Goal: Task Accomplishment & Management: Manage account settings

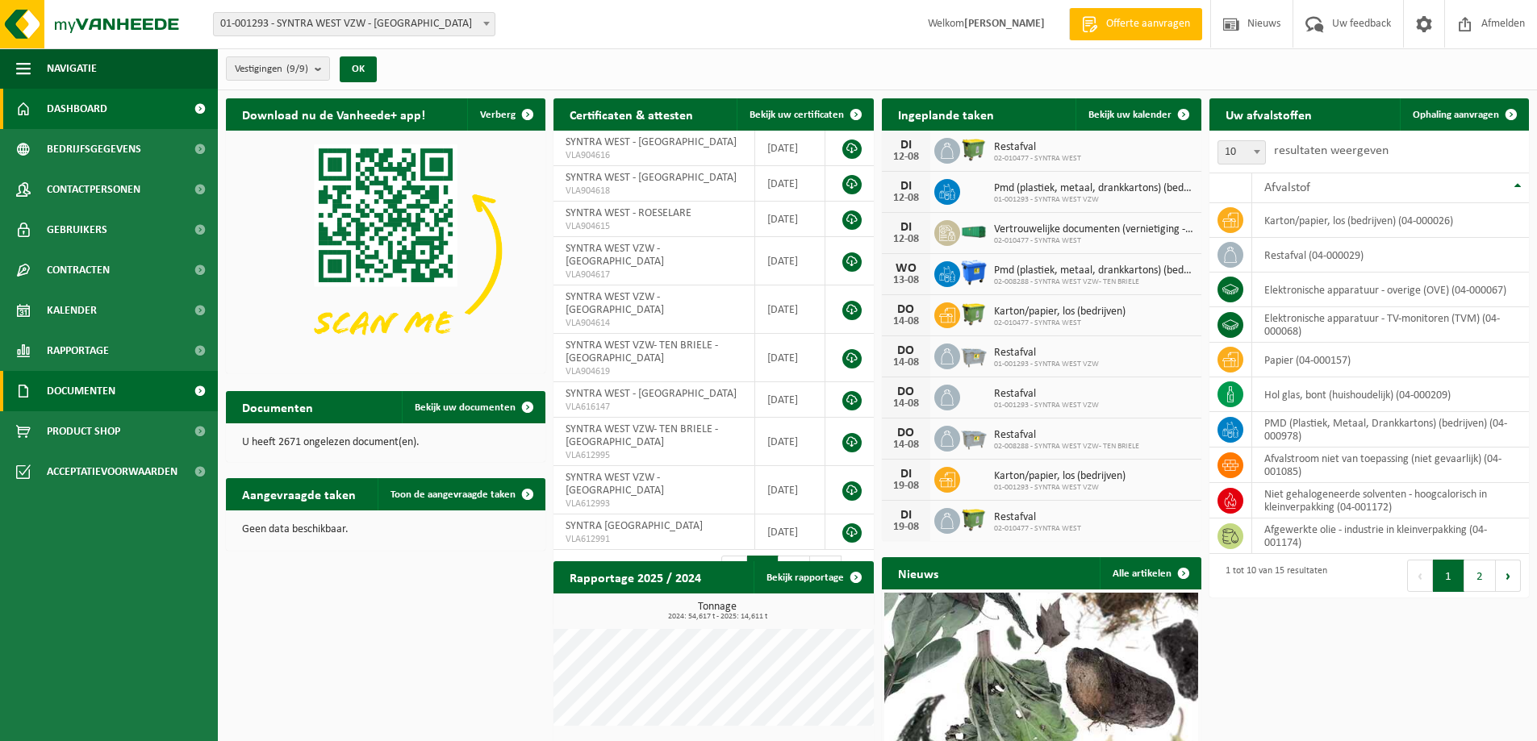
click at [97, 385] on span "Documenten" at bounding box center [81, 391] width 69 height 40
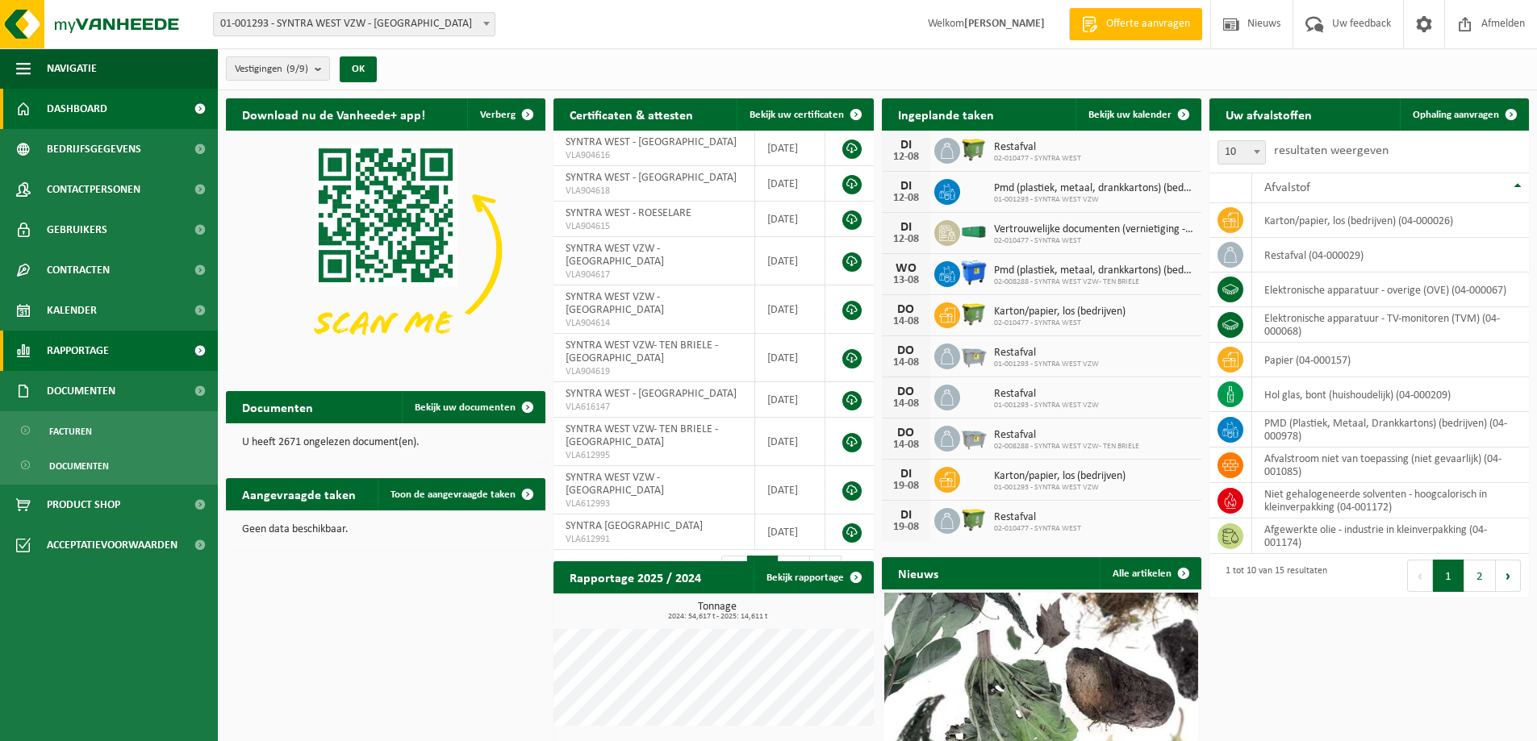
click at [97, 348] on span "Rapportage" at bounding box center [78, 351] width 62 height 40
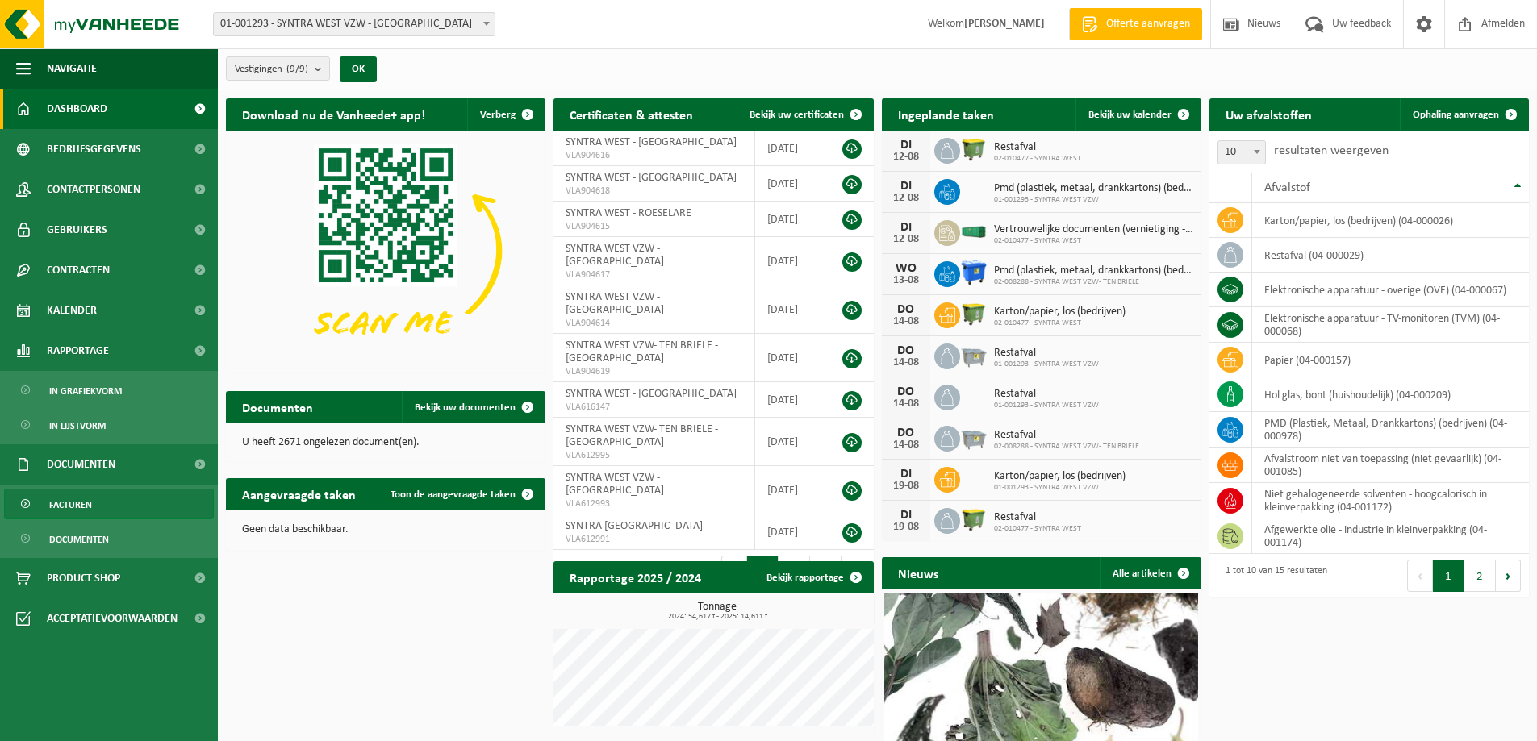
click at [99, 506] on link "Facturen" at bounding box center [109, 504] width 210 height 31
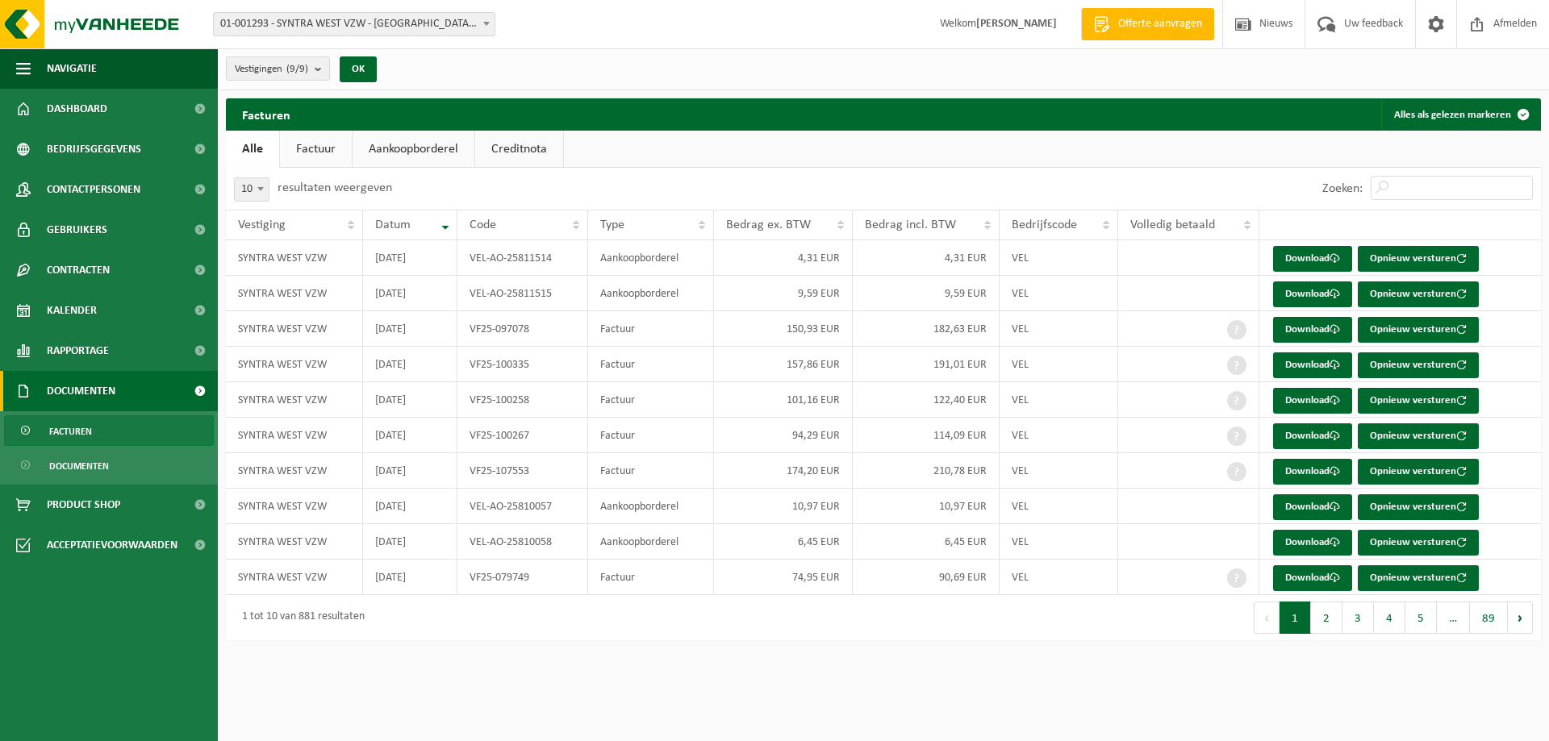
click at [328, 152] on link "Factuur" at bounding box center [316, 149] width 72 height 37
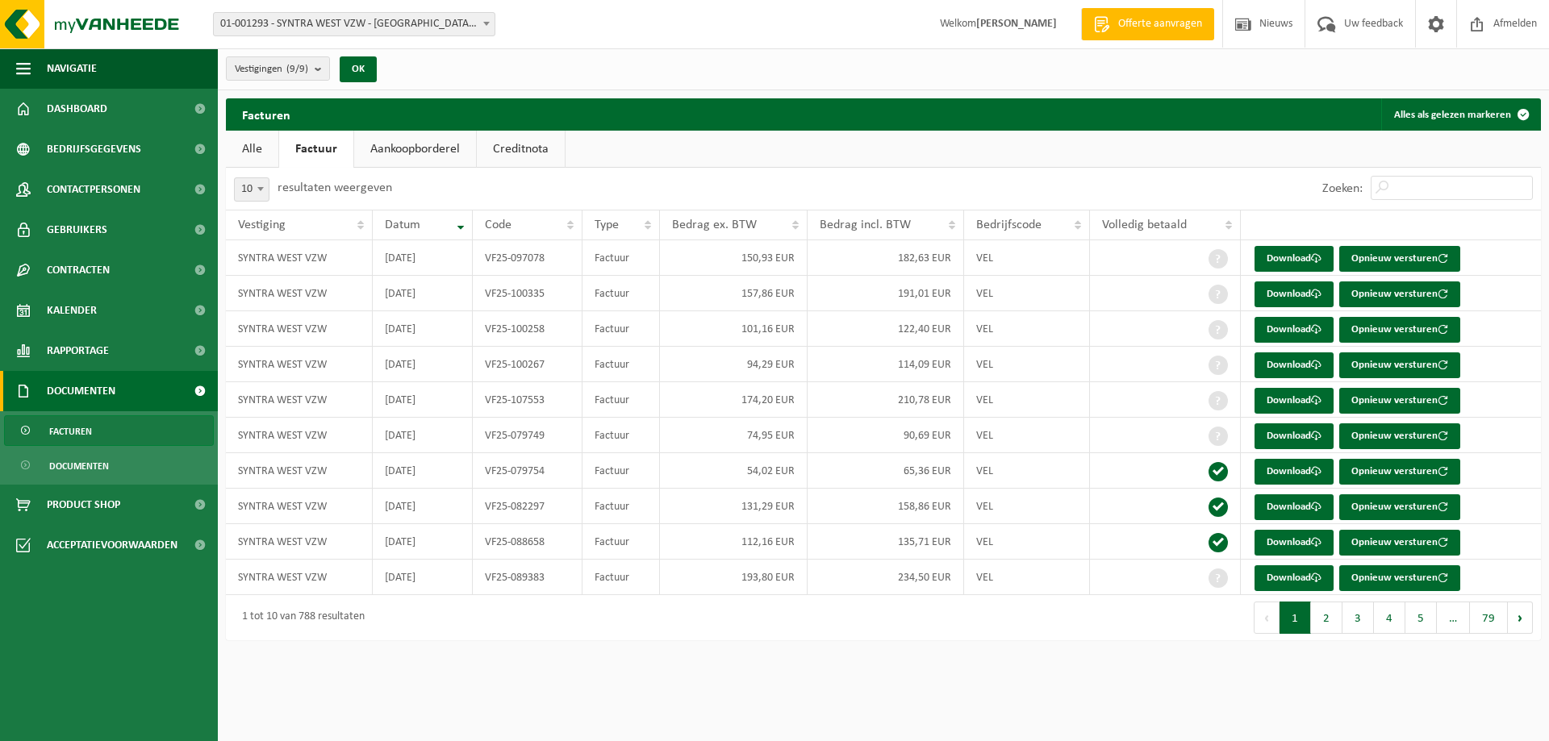
click at [259, 191] on span at bounding box center [260, 188] width 16 height 21
select select "100"
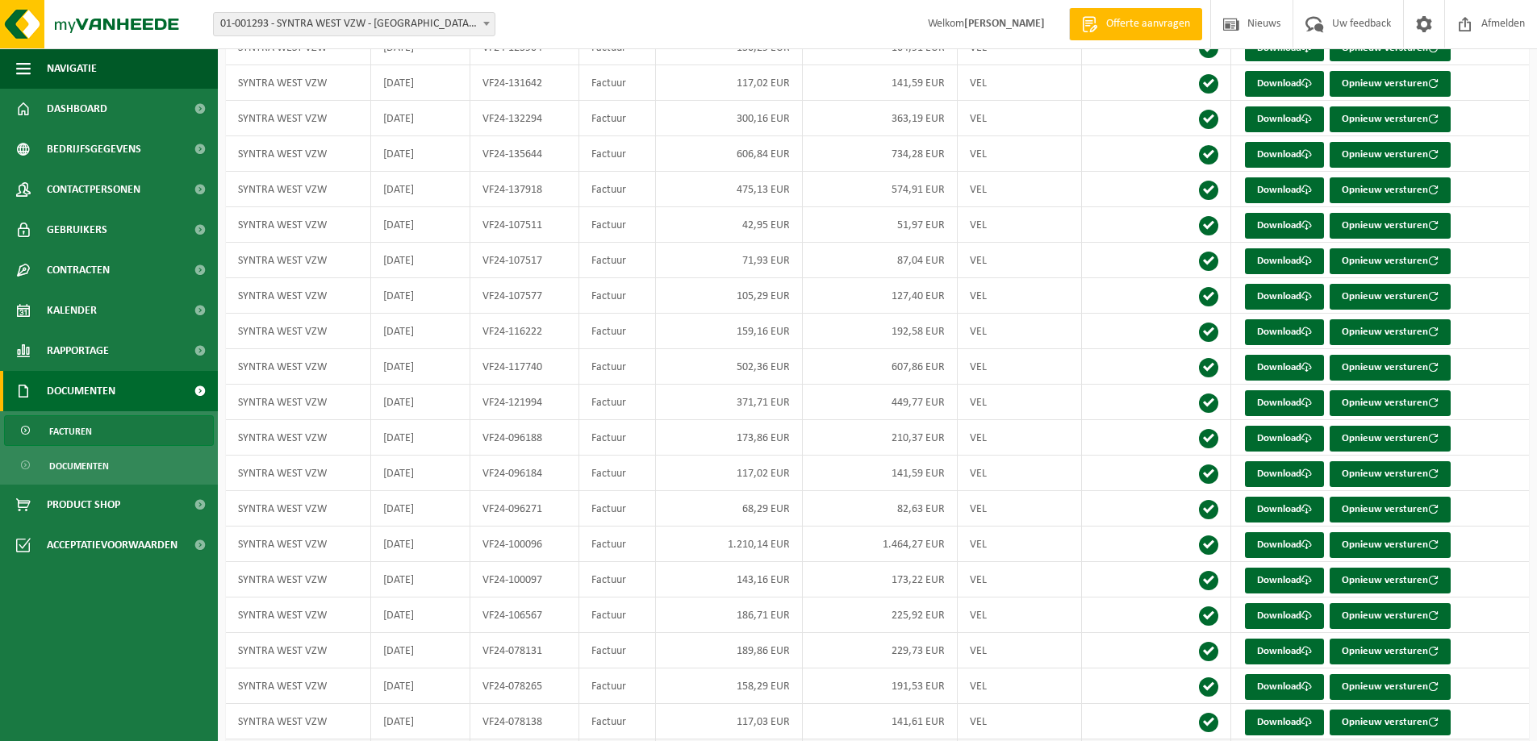
scroll to position [2581, 0]
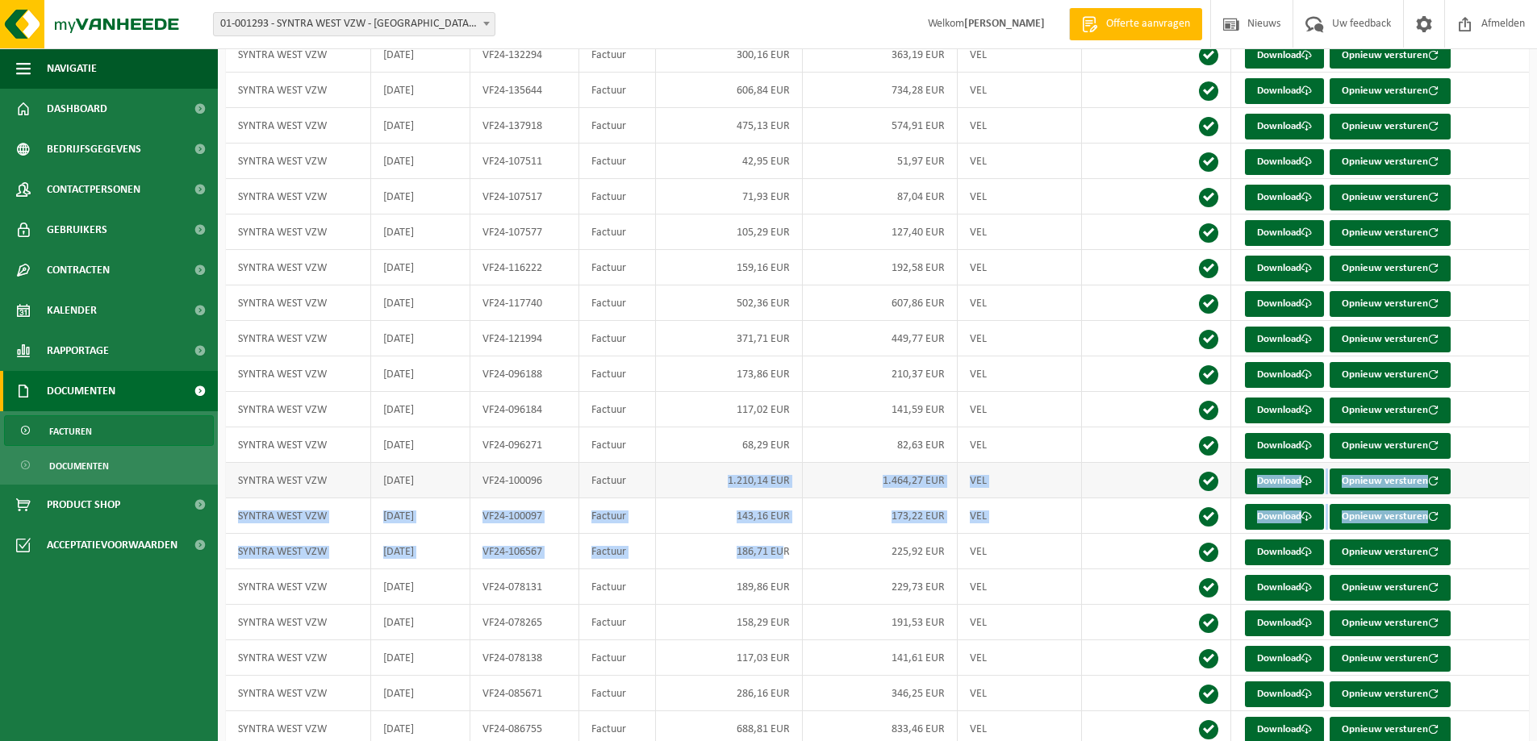
drag, startPoint x: 786, startPoint y: 558, endPoint x: 724, endPoint y: 492, distance: 90.7
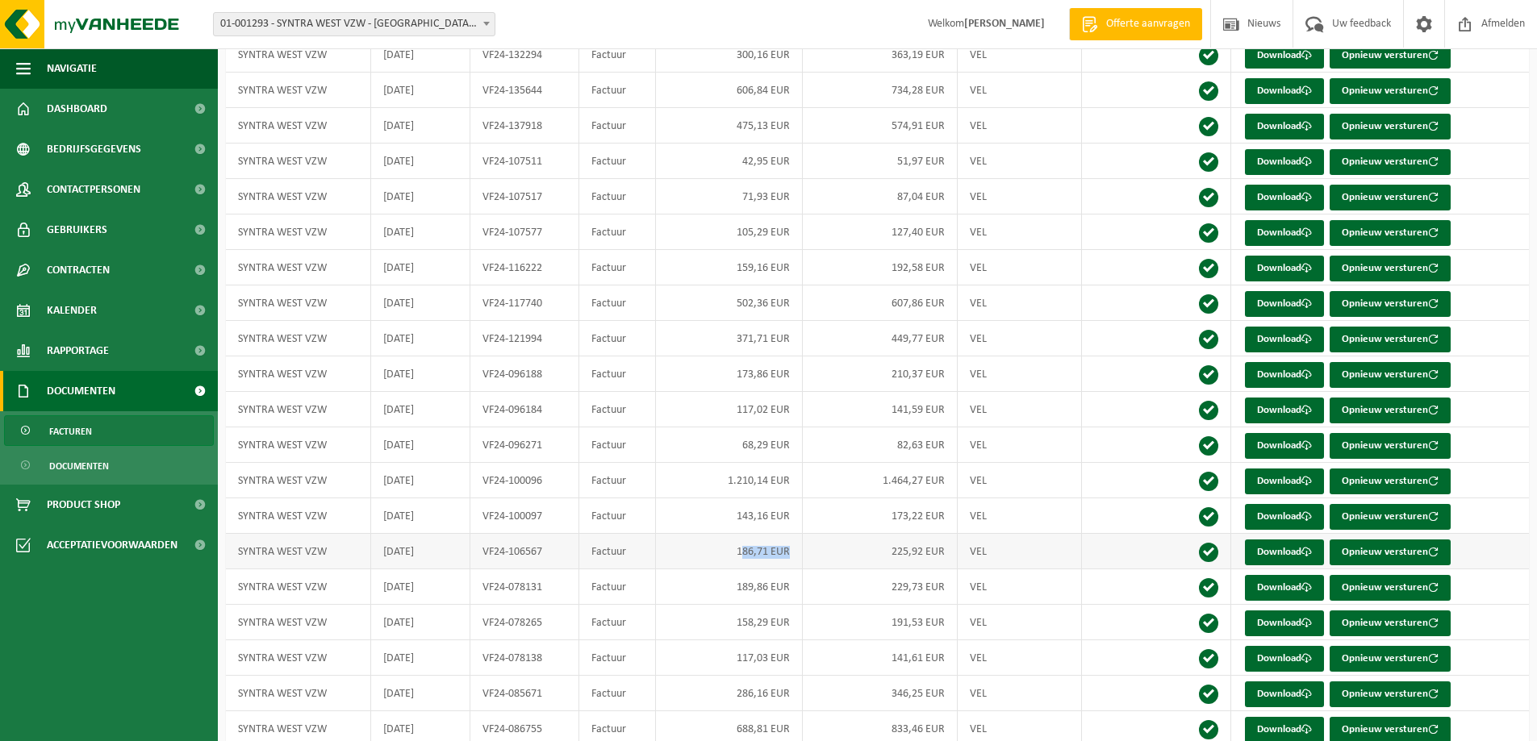
drag, startPoint x: 791, startPoint y: 557, endPoint x: 743, endPoint y: 546, distance: 49.5
click at [743, 546] on td "186,71 EUR" at bounding box center [729, 551] width 147 height 35
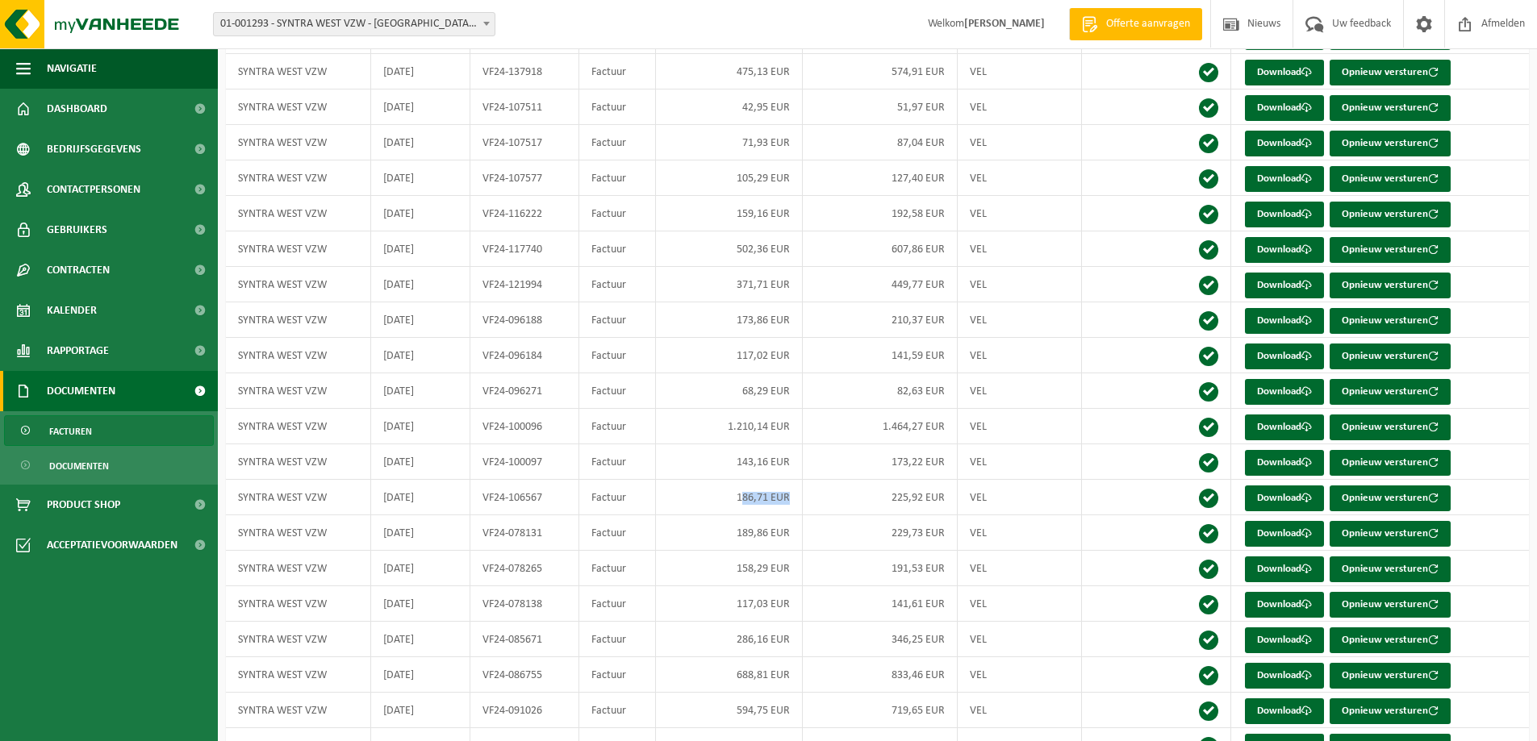
scroll to position [2662, 0]
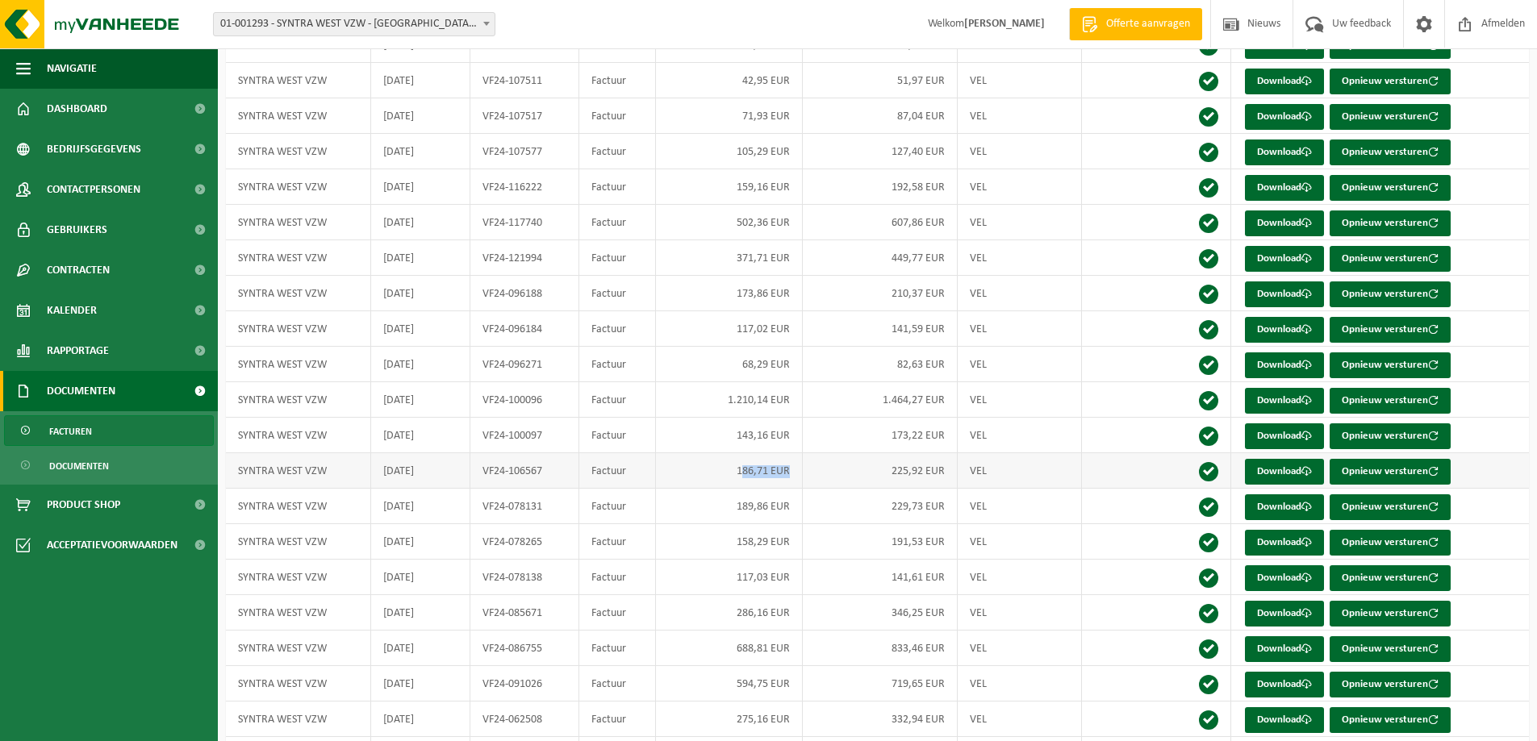
click at [750, 463] on td "186,71 EUR" at bounding box center [729, 470] width 147 height 35
drag, startPoint x: 731, startPoint y: 472, endPoint x: 806, endPoint y: 469, distance: 75.1
click at [806, 469] on tr "SYNTRA WEST VZW 2024-07-31 VF24-106567 Factuur 186,71 EUR 225,92 EUR VEL Downlo…" at bounding box center [877, 470] width 1303 height 35
click at [776, 472] on td "186,71 EUR" at bounding box center [729, 470] width 147 height 35
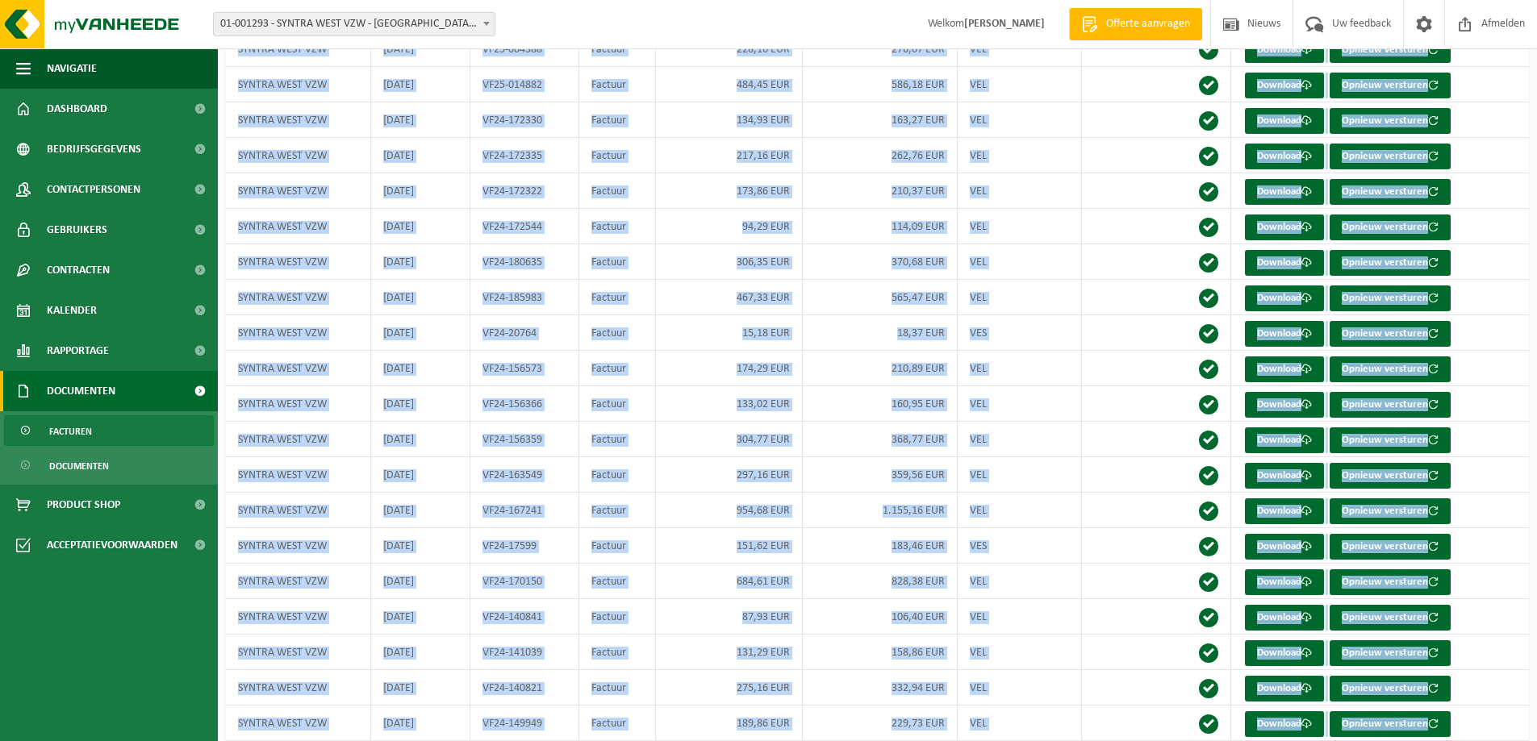
scroll to position [1560, 0]
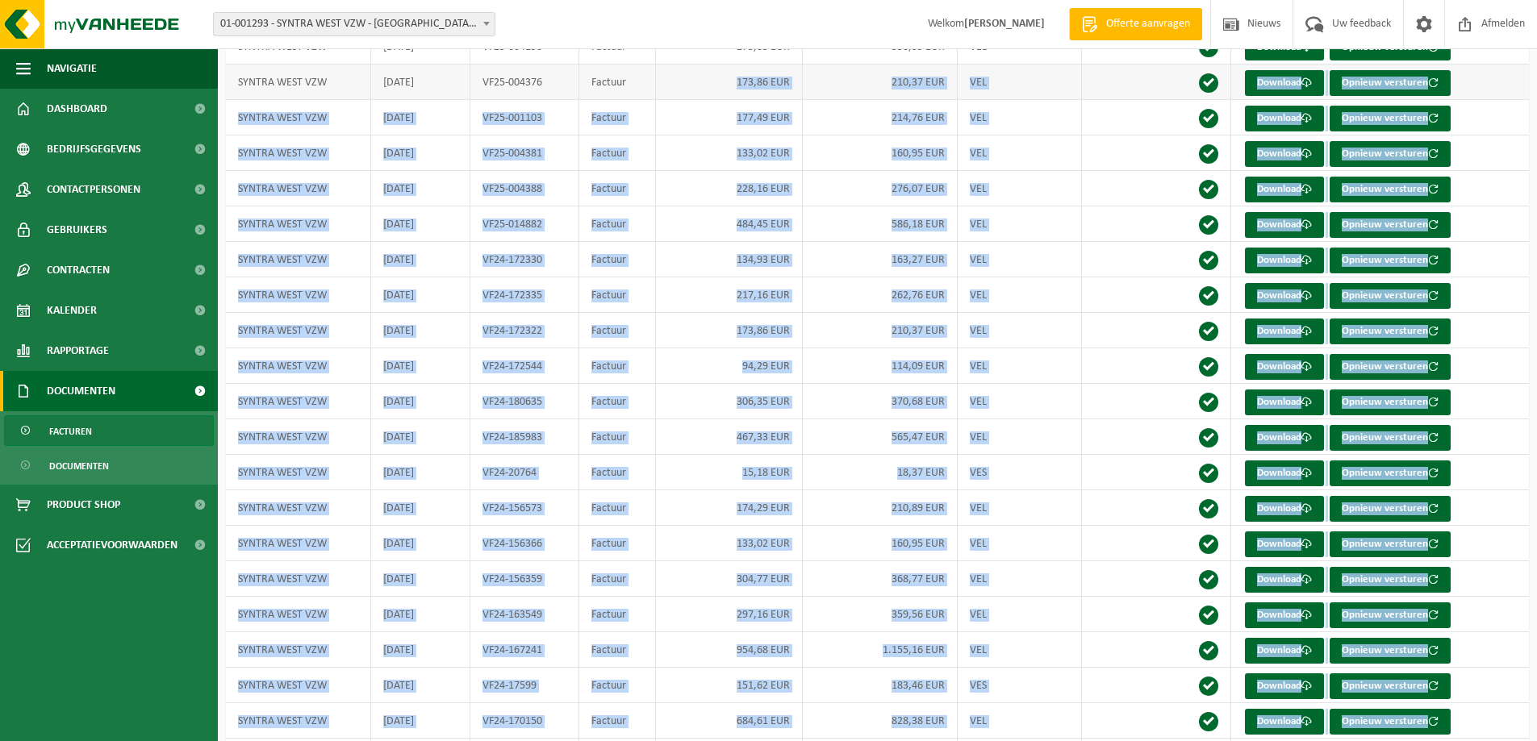
drag, startPoint x: 790, startPoint y: 468, endPoint x: 720, endPoint y: 81, distance: 392.5
click at [720, 81] on tbody "SYNTRA WEST VZW 2025-07-31 VF25-097078 Factuur 150,93 EUR 182,63 EUR VEL Downlo…" at bounding box center [877, 454] width 1303 height 3549
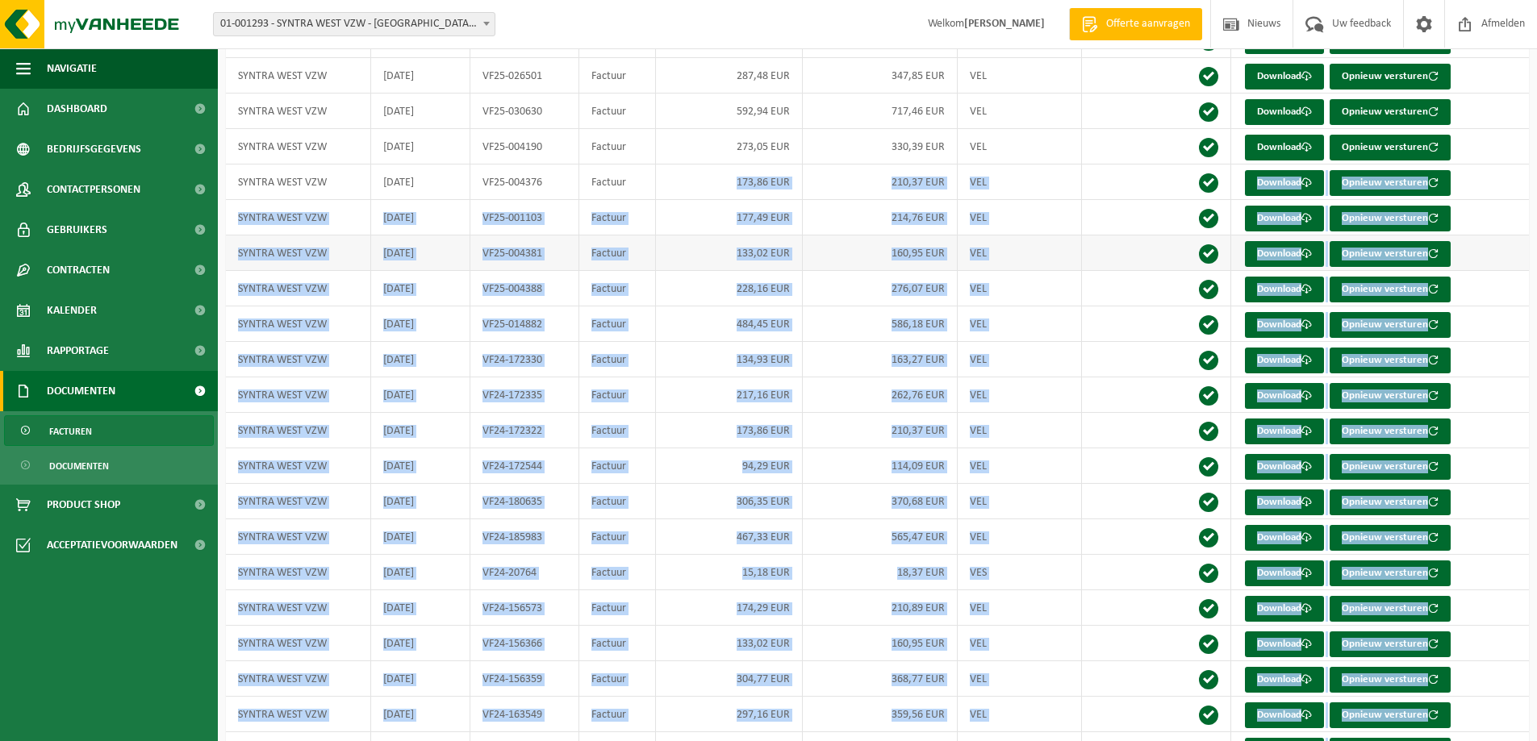
scroll to position [1318, 0]
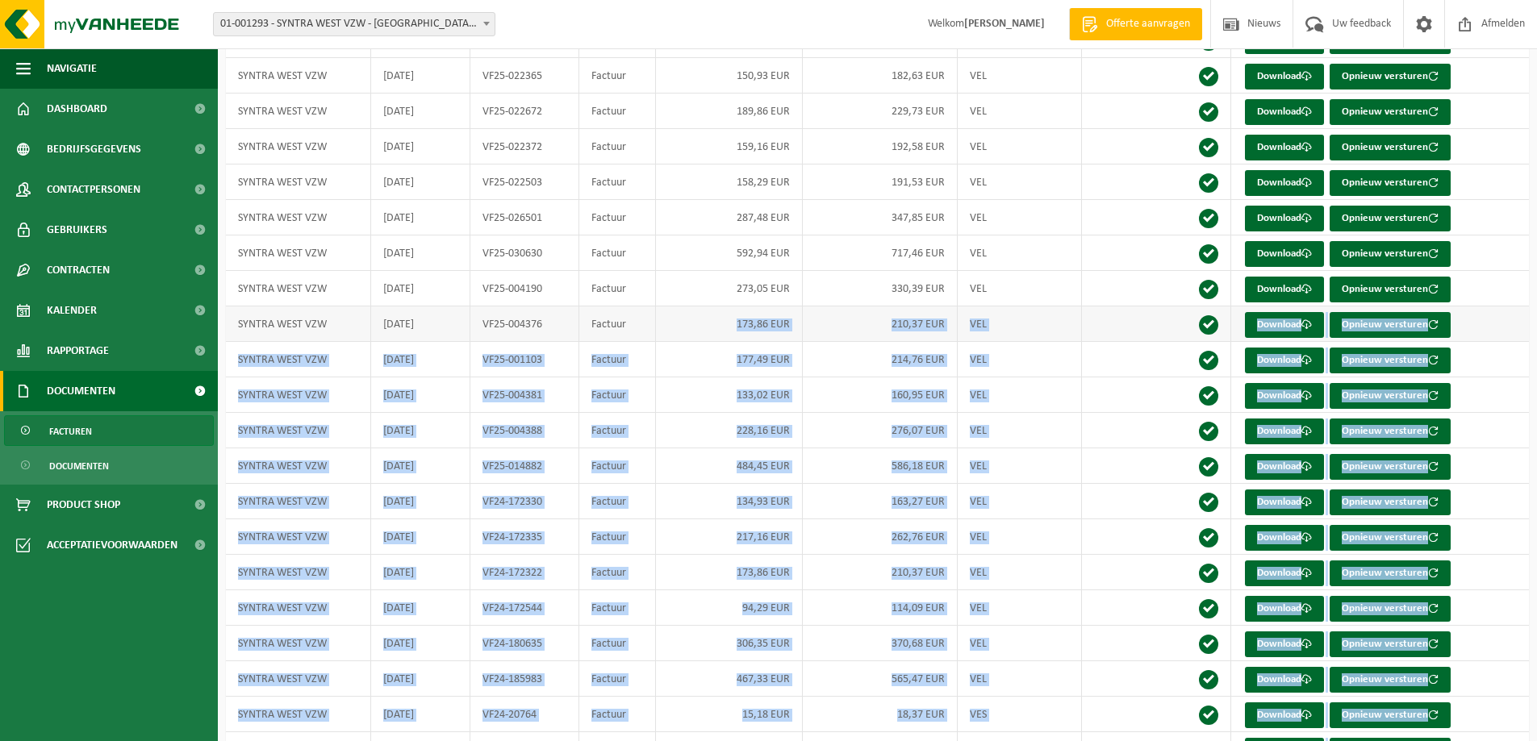
click at [786, 326] on td "173,86 EUR" at bounding box center [729, 324] width 147 height 35
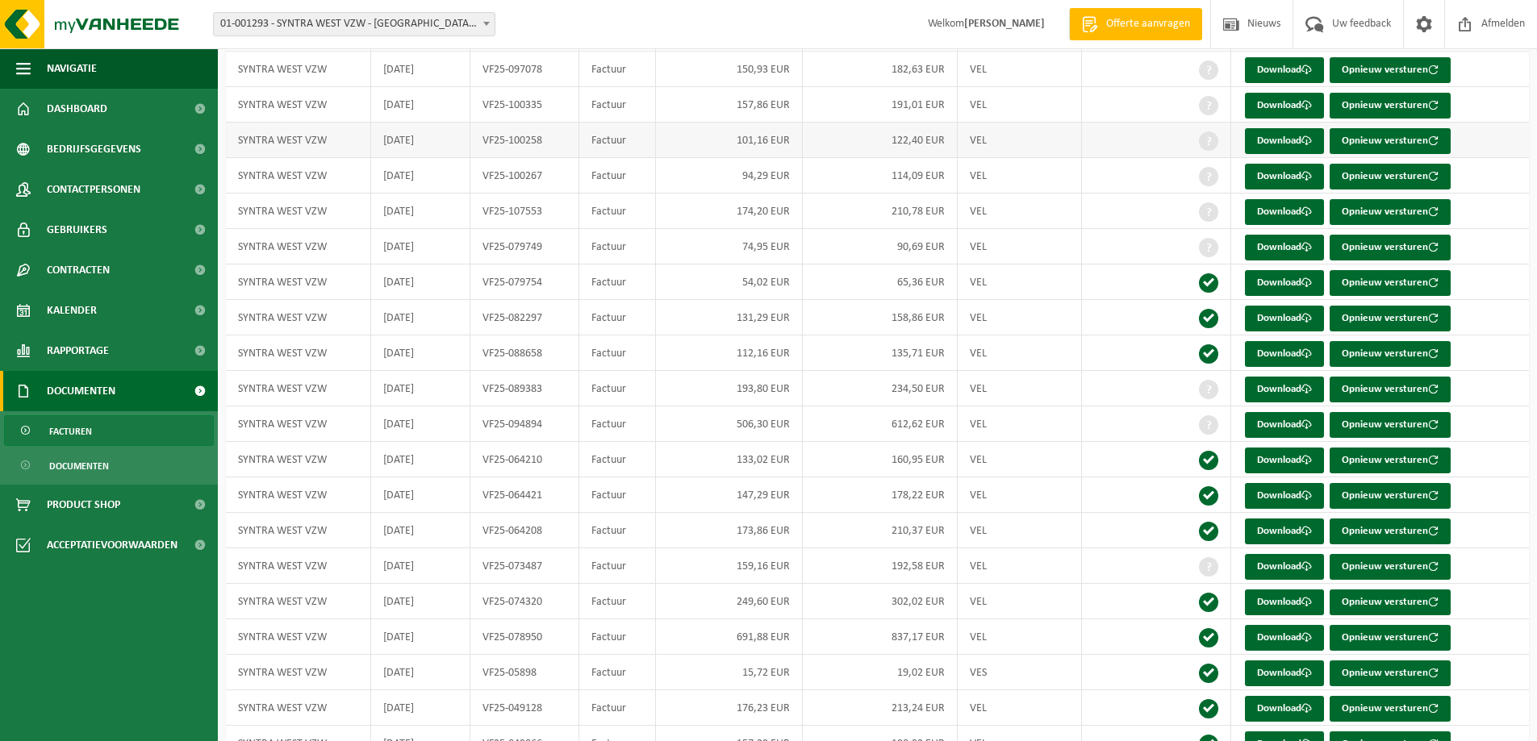
scroll to position [0, 0]
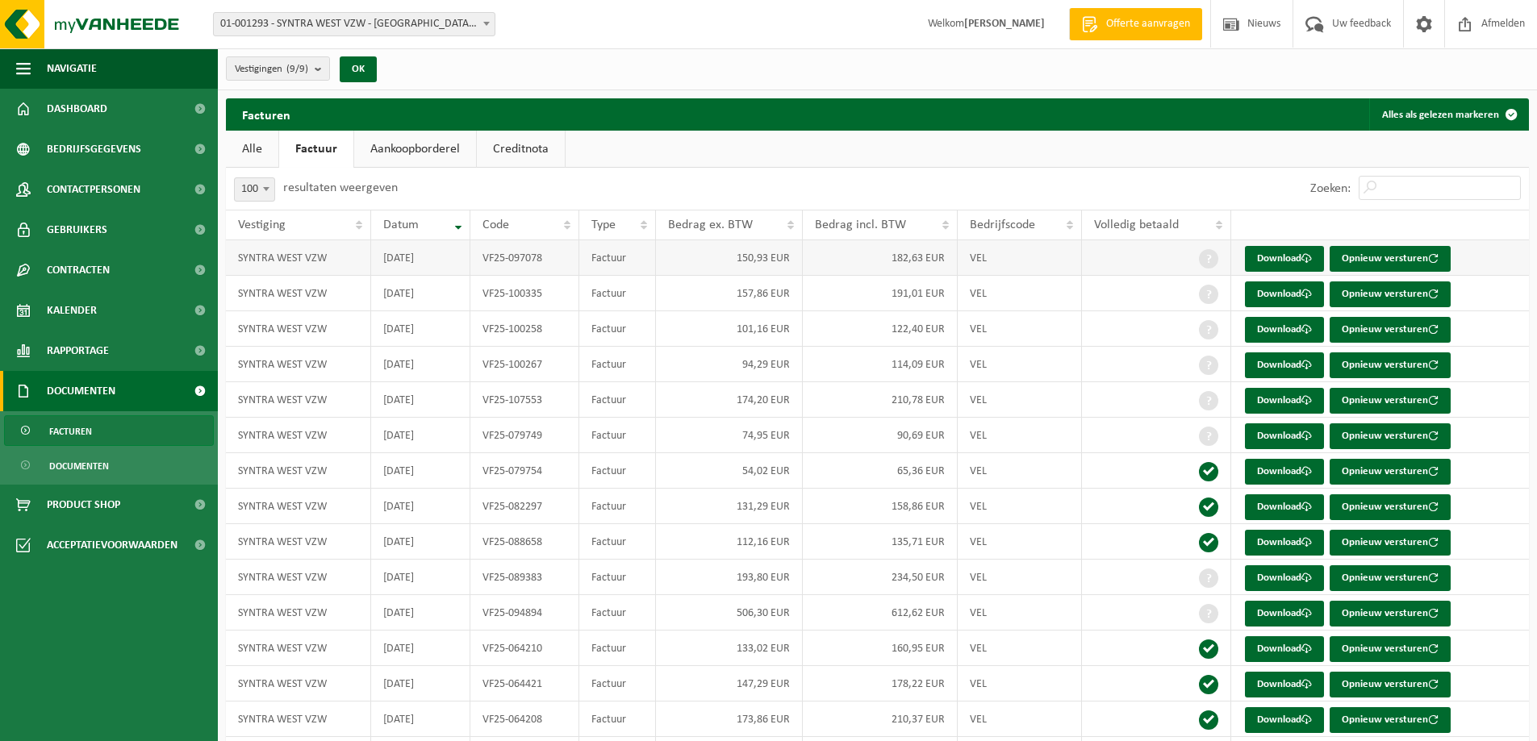
click at [878, 260] on td "182,63 EUR" at bounding box center [880, 257] width 155 height 35
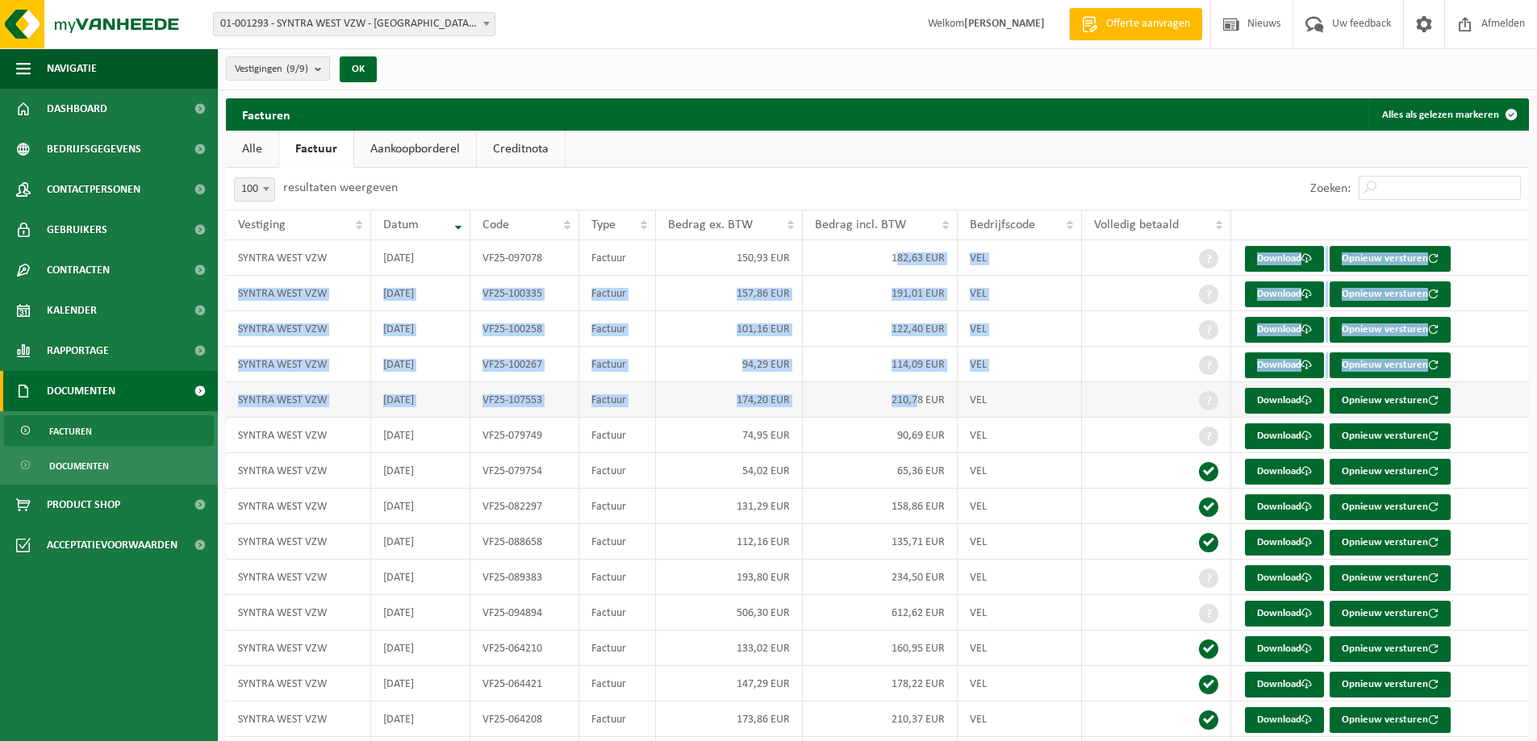
drag, startPoint x: 898, startPoint y: 256, endPoint x: 915, endPoint y: 402, distance: 146.3
drag, startPoint x: 908, startPoint y: 372, endPoint x: 874, endPoint y: 254, distance: 122.5
click at [908, 371] on td "114,09 EUR" at bounding box center [880, 364] width 155 height 35
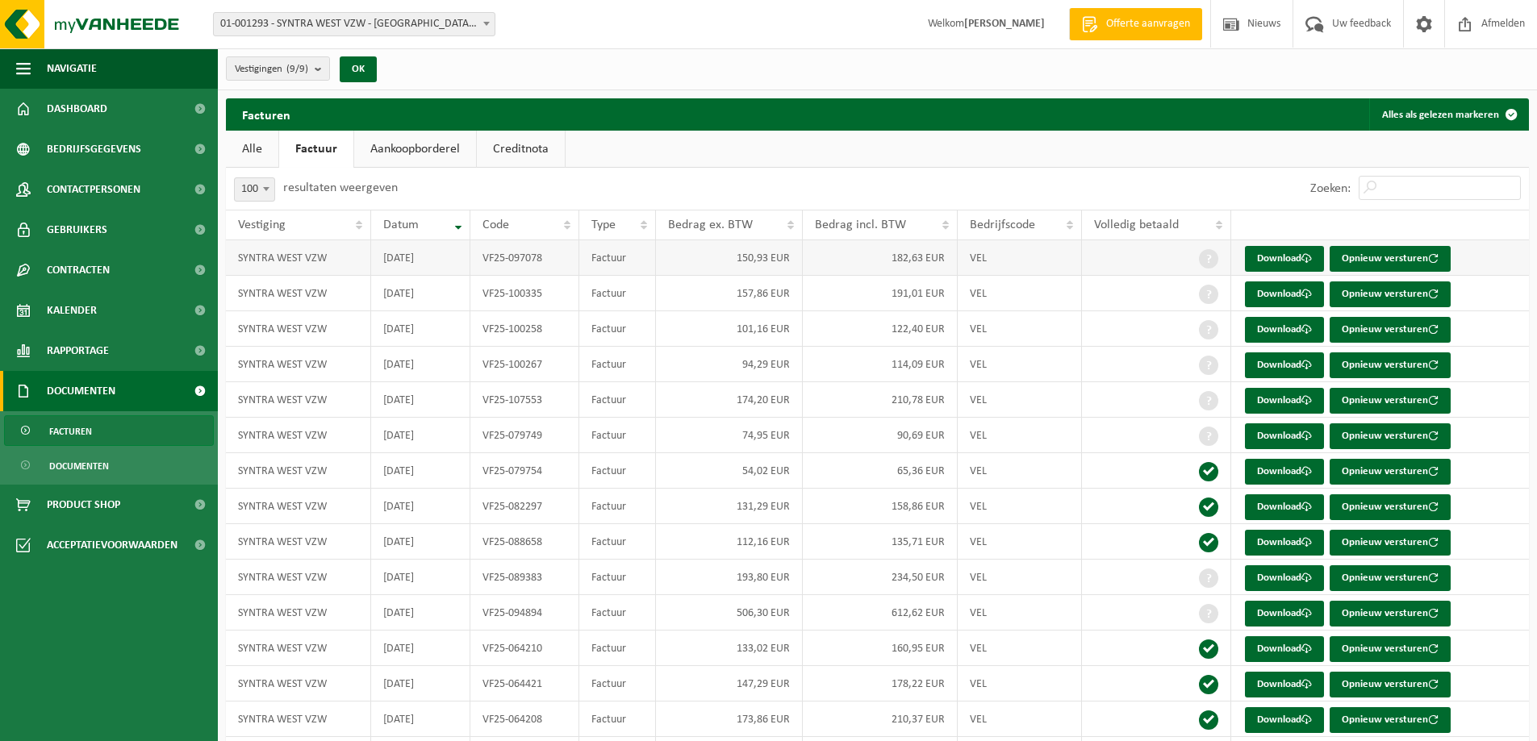
click at [877, 250] on td "182,63 EUR" at bounding box center [880, 257] width 155 height 35
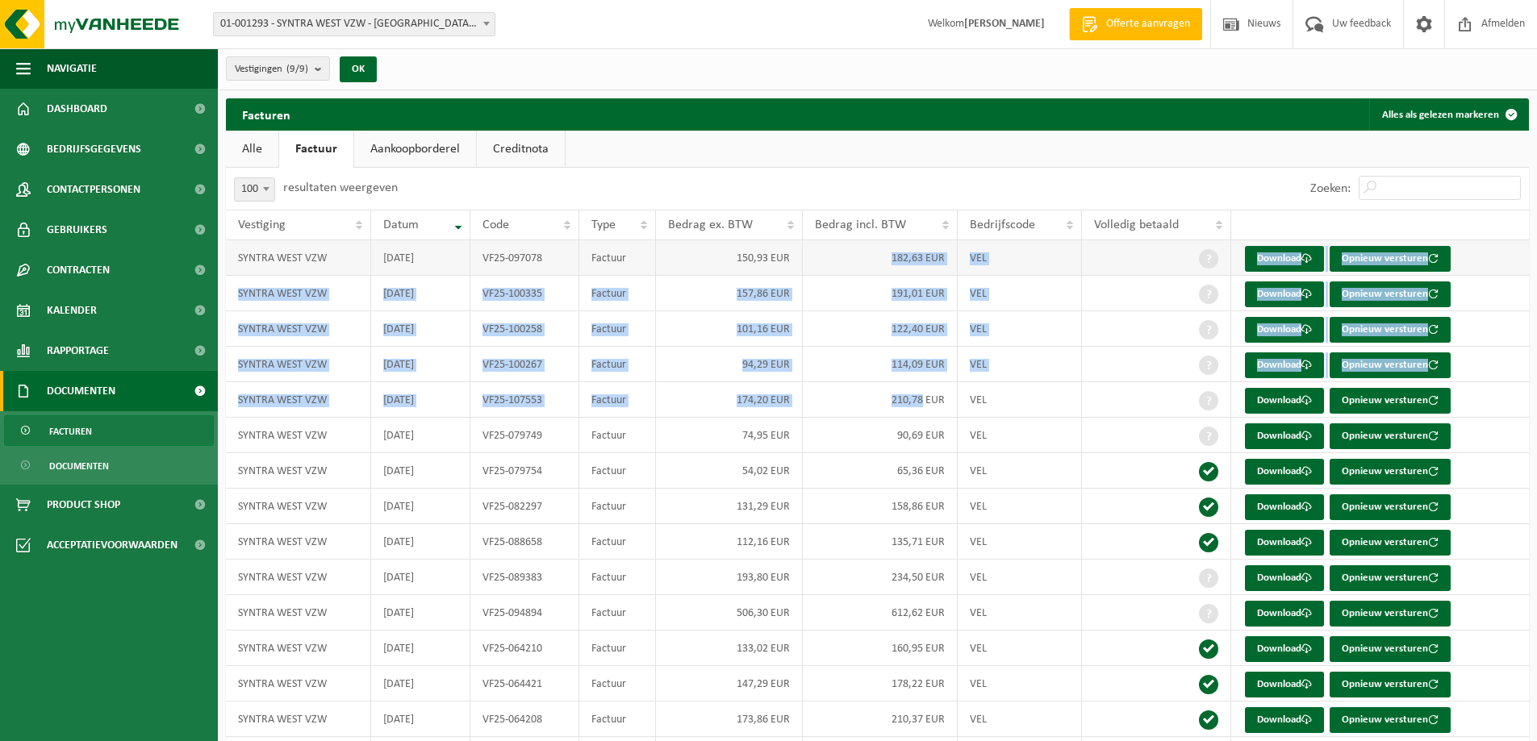
drag, startPoint x: 892, startPoint y: 258, endPoint x: 915, endPoint y: 260, distance: 23.4
drag, startPoint x: 913, startPoint y: 227, endPoint x: 871, endPoint y: 221, distance: 42.4
click at [871, 221] on span "Bedrag incl. BTW" at bounding box center [860, 225] width 91 height 13
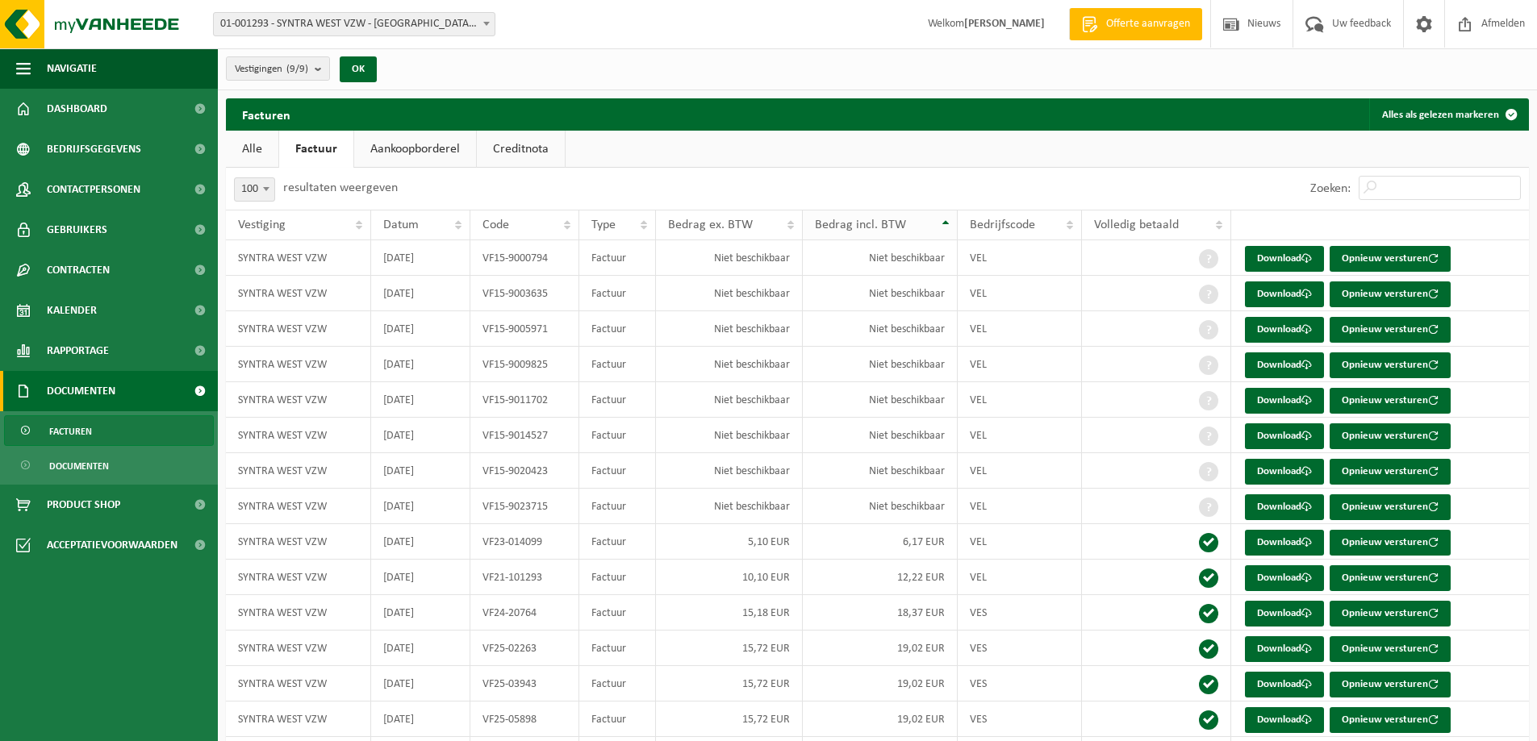
click at [873, 219] on span "Bedrag incl. BTW" at bounding box center [860, 225] width 91 height 13
click at [81, 439] on span "Facturen" at bounding box center [70, 431] width 43 height 31
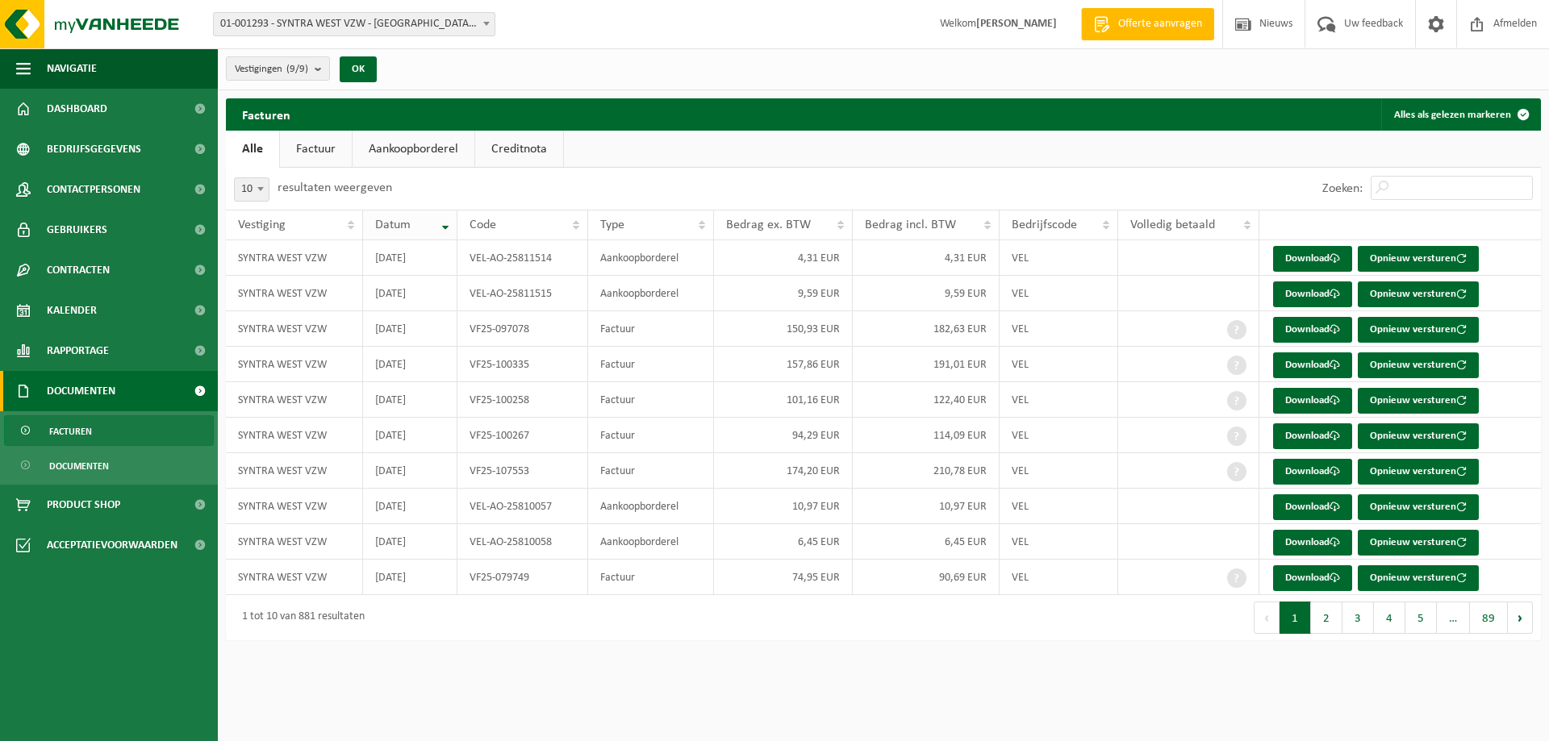
click at [365, 224] on th "Datum" at bounding box center [410, 225] width 94 height 31
click at [411, 216] on th "Datum" at bounding box center [410, 225] width 94 height 31
click at [388, 228] on span "Datum" at bounding box center [392, 225] width 35 height 13
click at [310, 151] on link "Factuur" at bounding box center [316, 149] width 72 height 37
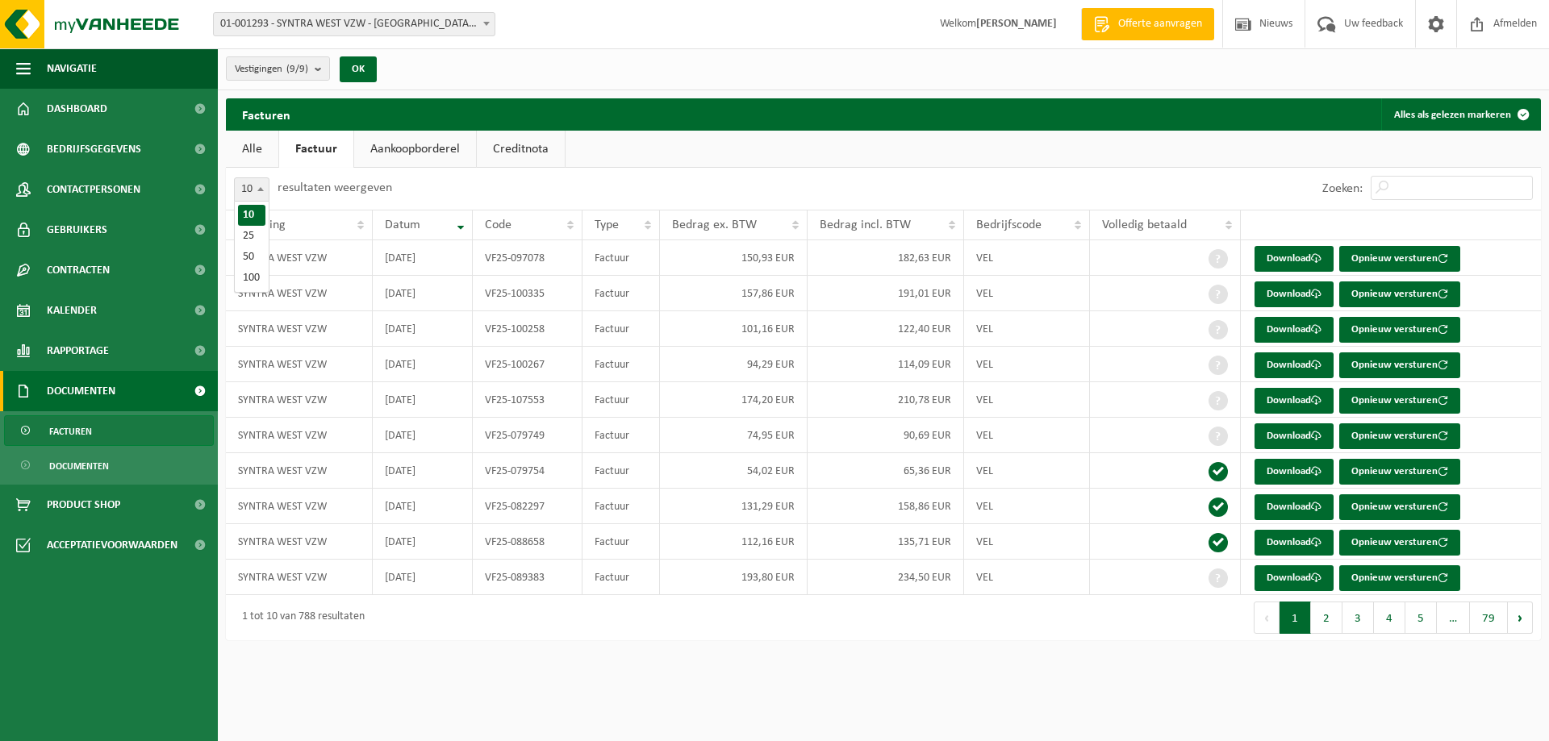
click at [261, 182] on span at bounding box center [260, 188] width 16 height 21
select select "100"
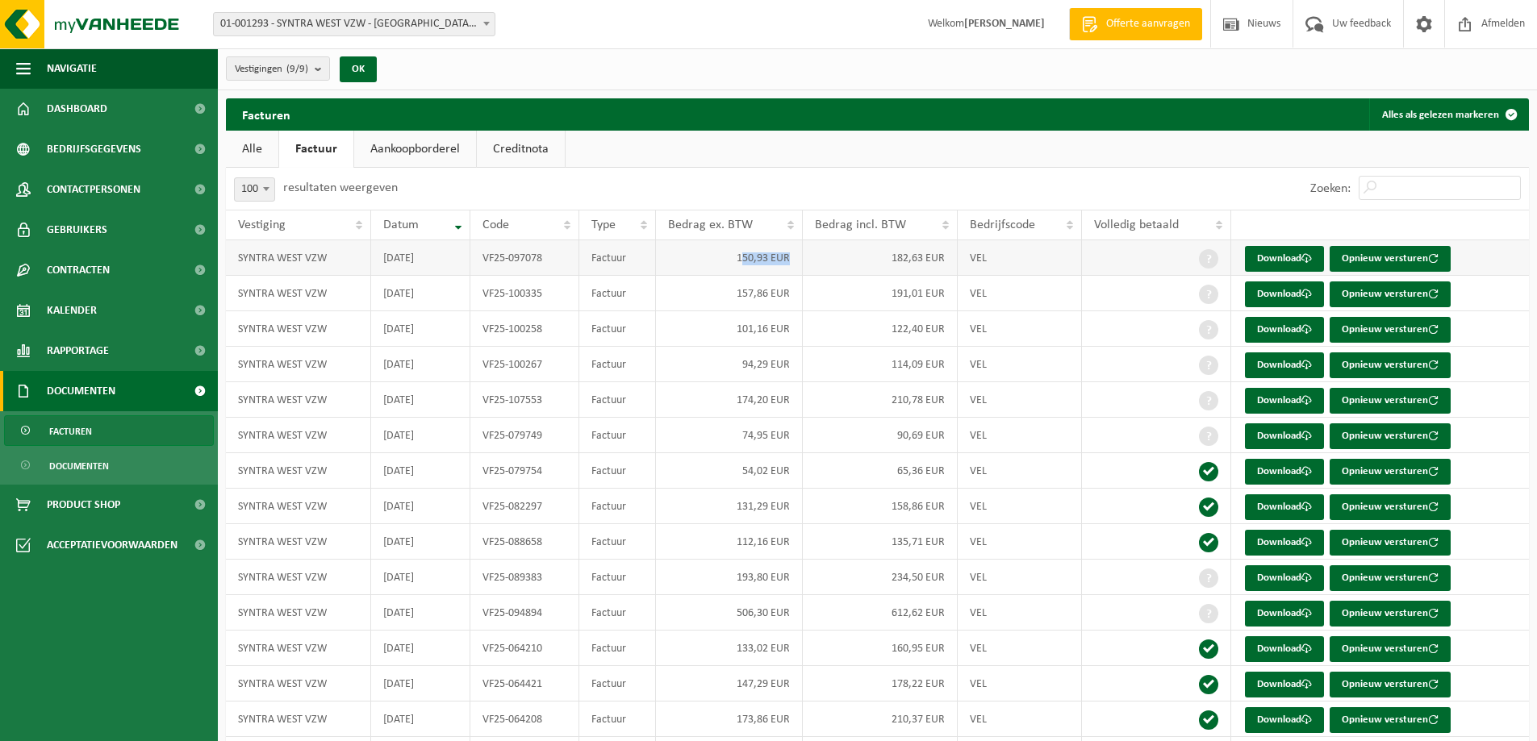
drag, startPoint x: 741, startPoint y: 258, endPoint x: 794, endPoint y: 256, distance: 52.5
click at [794, 256] on td "150,93 EUR" at bounding box center [729, 257] width 147 height 35
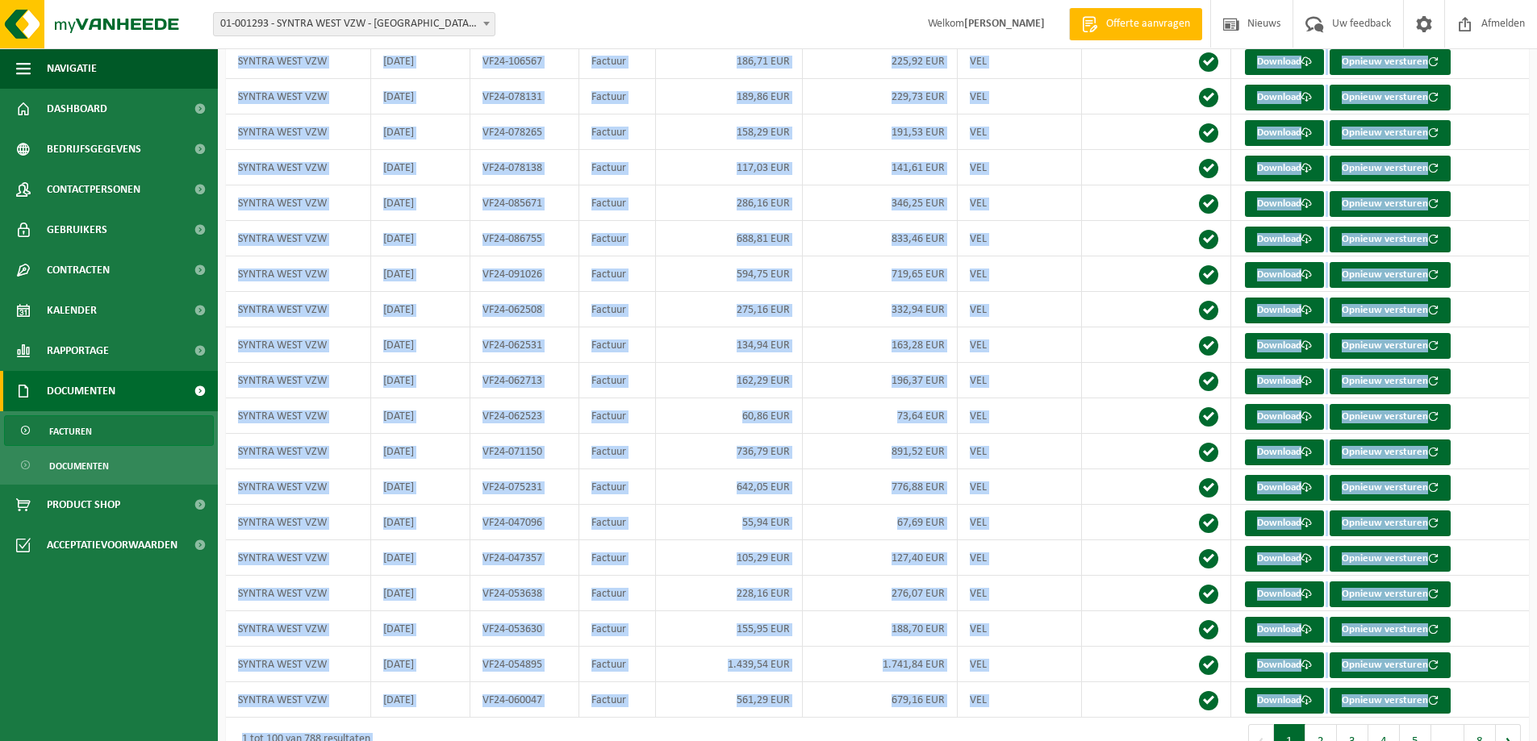
scroll to position [3109, 0]
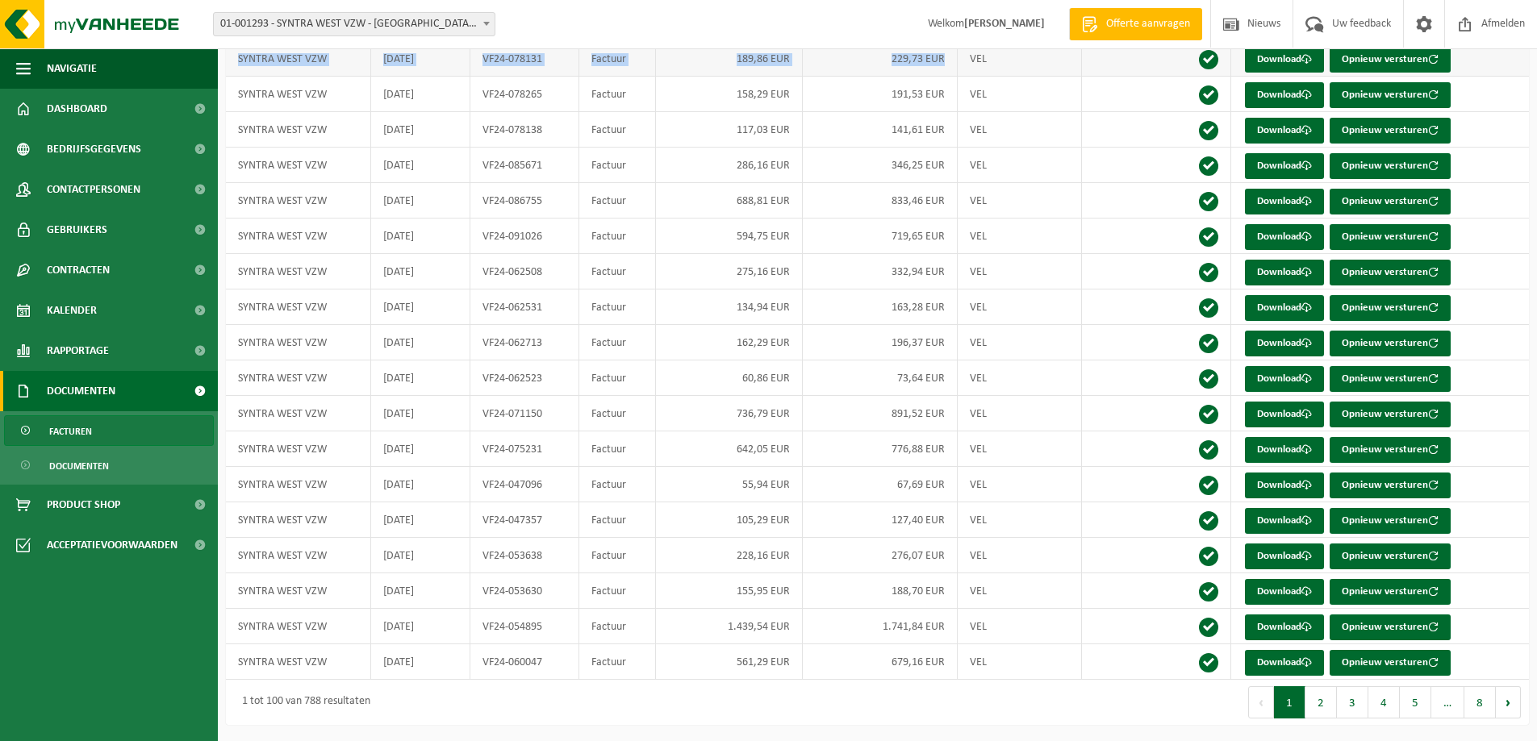
drag, startPoint x: 893, startPoint y: 264, endPoint x: 945, endPoint y: 59, distance: 211.3
copy tbody "182,63 EUR VEL Download Opnieuw versturen SYNTRA WEST VZW 2025-07-31 VF25-10033…"
